Goal: Browse casually

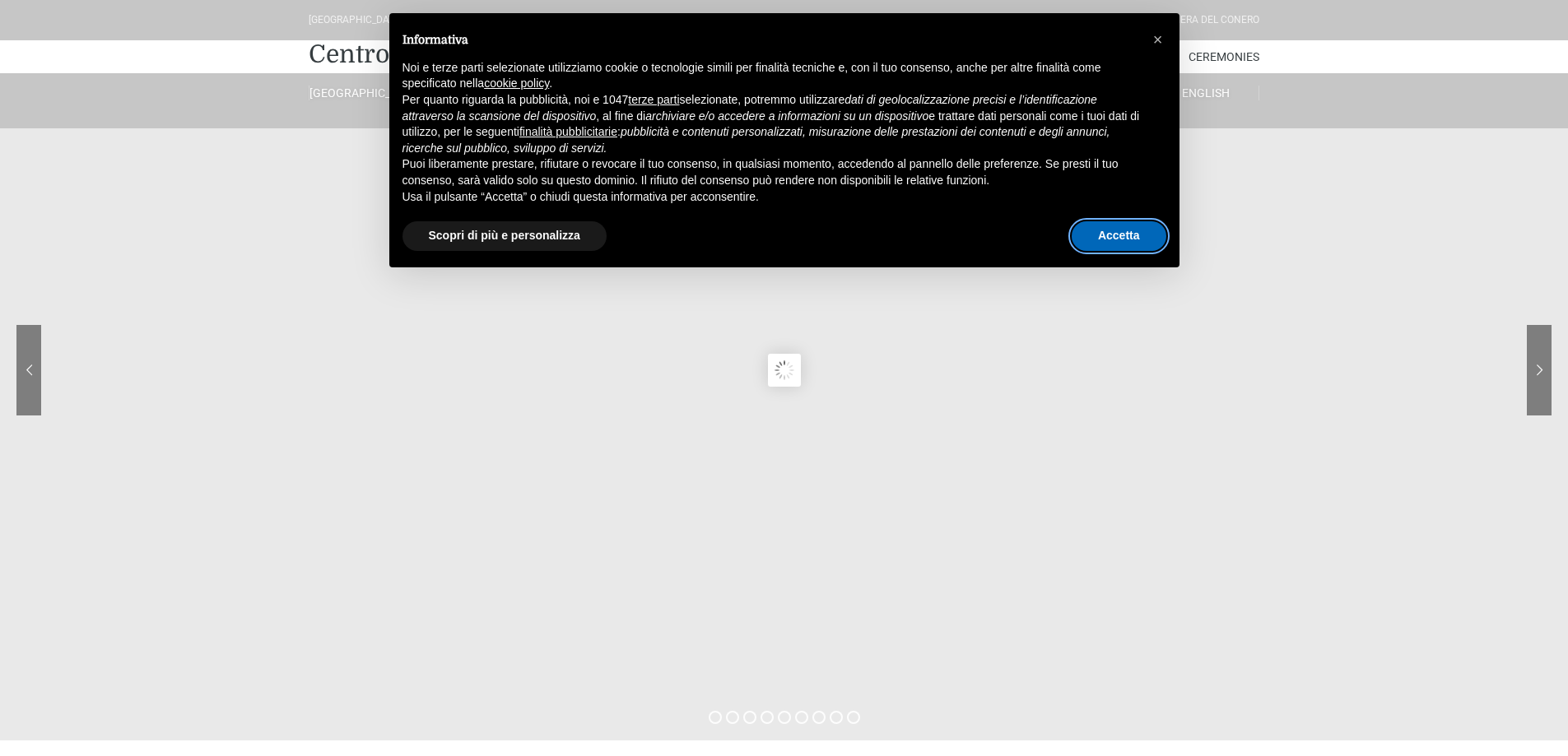
click at [1132, 234] on button "Accetta" at bounding box center [1119, 236] width 95 height 30
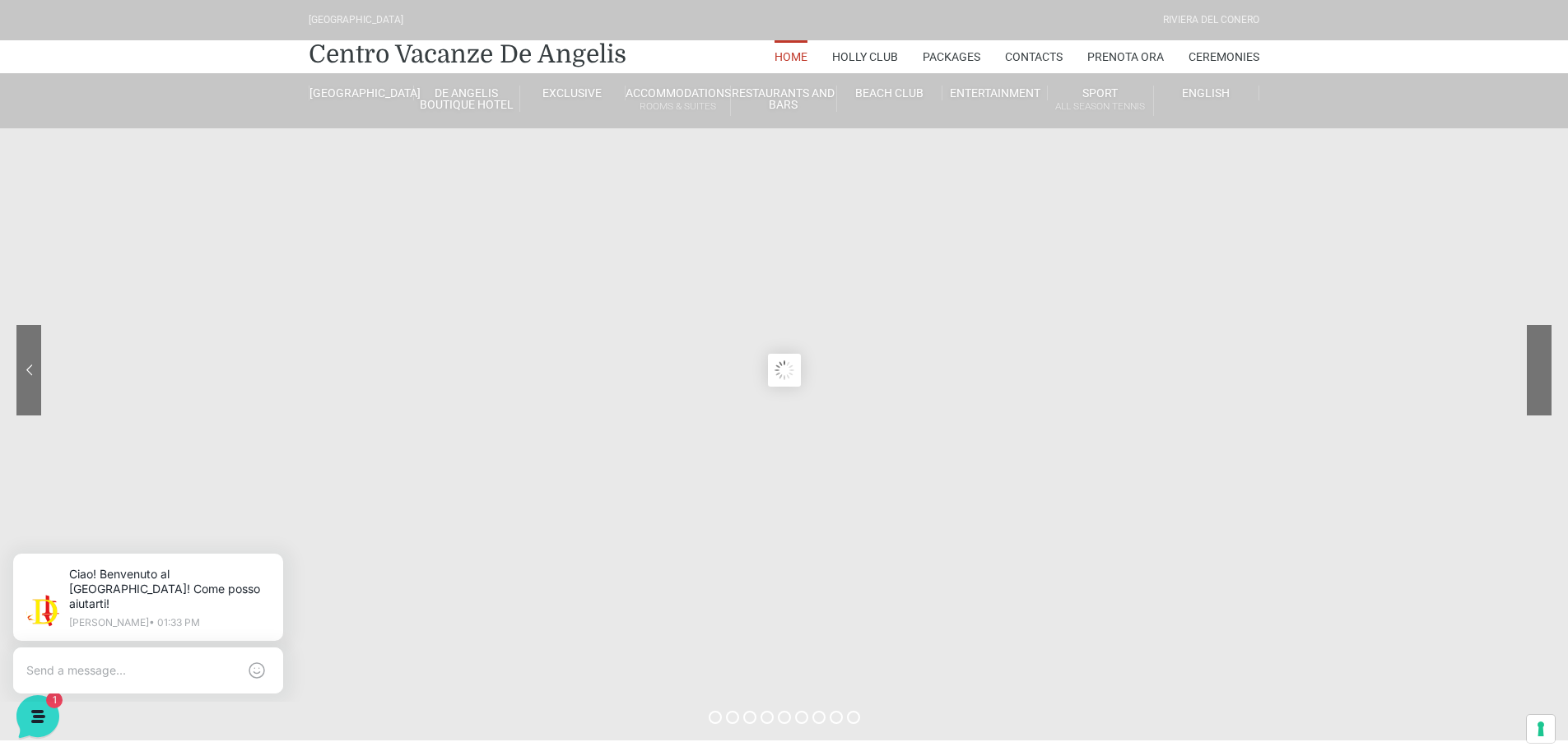
click at [1538, 374] on div at bounding box center [1477, 382] width 148 height 116
click at [1538, 374] on sr7-nav-img-live at bounding box center [1477, 370] width 148 height 90
click at [661, 362] on sr7-content at bounding box center [784, 370] width 1568 height 741
click at [794, 364] on sr7-prl at bounding box center [783, 370] width 33 height 33
